Goal: Task Accomplishment & Management: Use online tool/utility

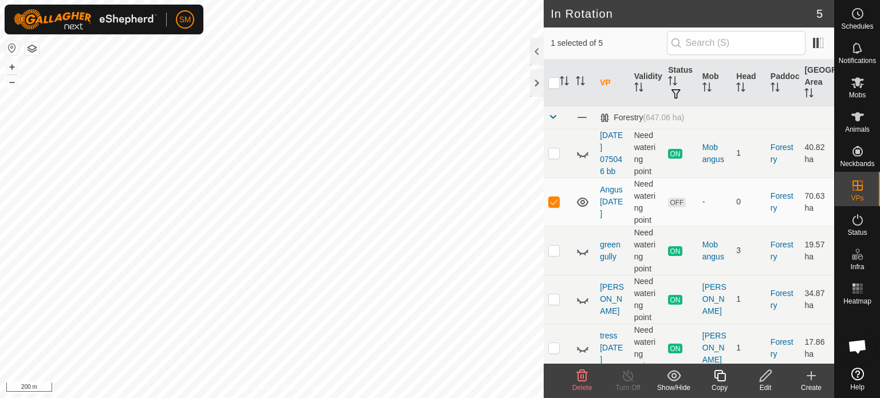
click at [573, 374] on delete-svg-icon at bounding box center [582, 376] width 46 height 14
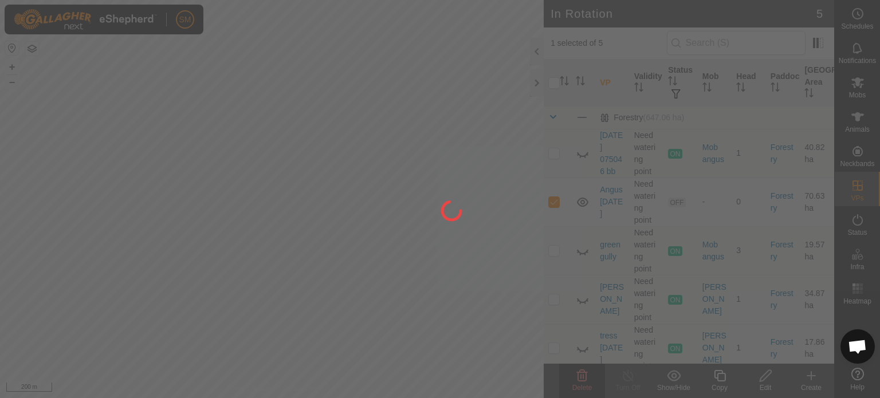
click at [573, 375] on div at bounding box center [440, 199] width 880 height 398
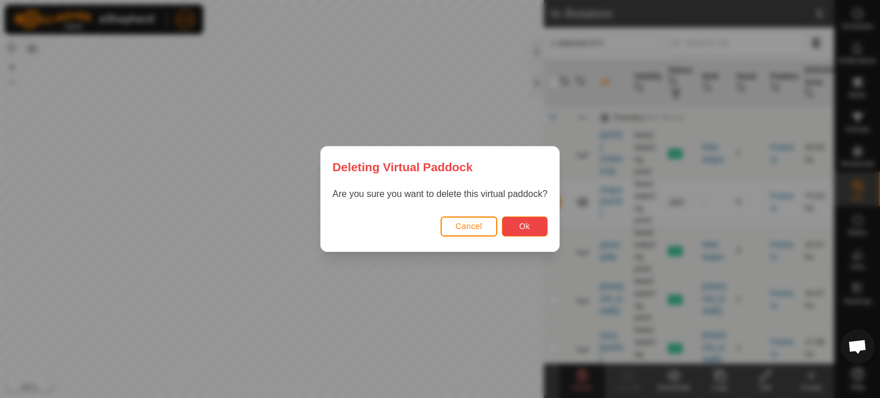
click at [522, 226] on span "Ok" at bounding box center [524, 226] width 11 height 9
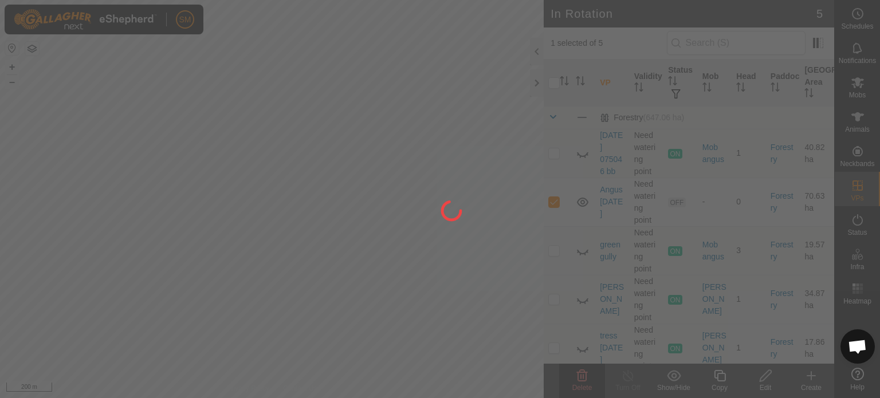
checkbox input "false"
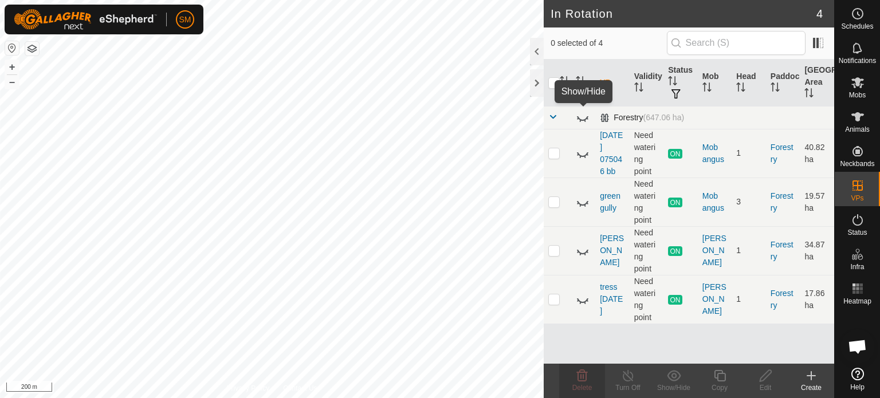
click at [583, 117] on icon at bounding box center [583, 118] width 14 height 14
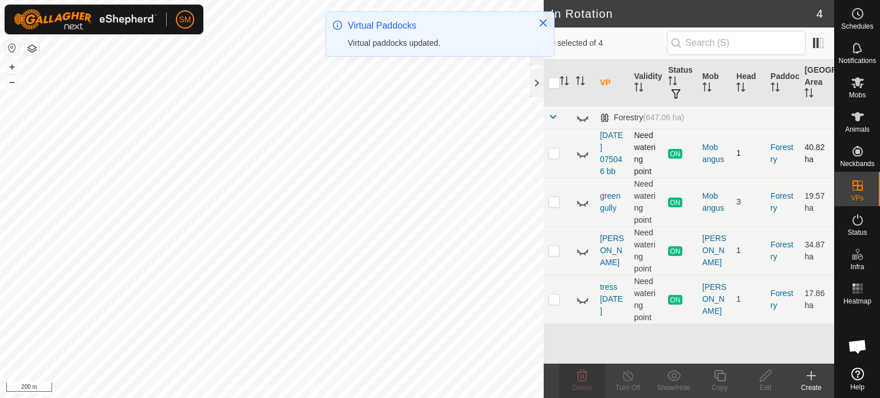
click at [582, 155] on icon at bounding box center [582, 154] width 11 height 5
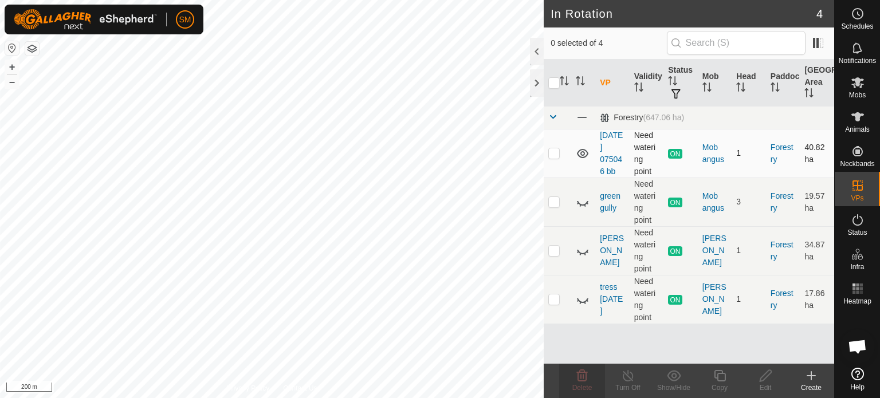
click at [555, 154] on p-checkbox at bounding box center [553, 152] width 11 height 9
checkbox input "true"
click at [627, 378] on icon at bounding box center [628, 376] width 14 height 14
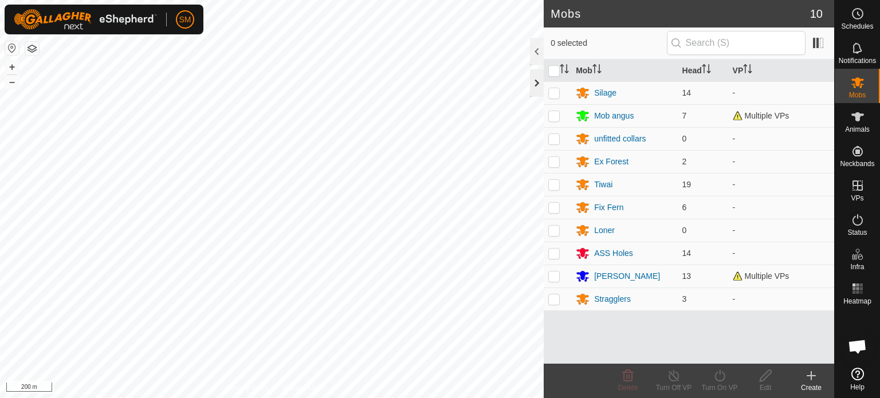
click at [536, 83] on div at bounding box center [537, 83] width 14 height 28
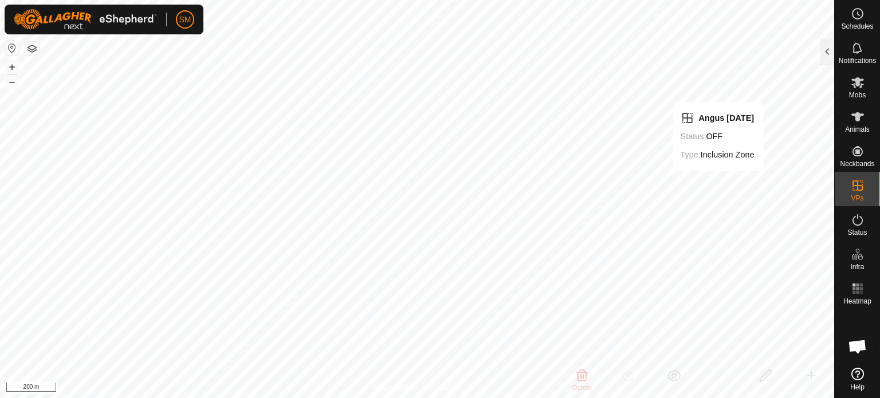
checkbox input "false"
